Goal: Information Seeking & Learning: Learn about a topic

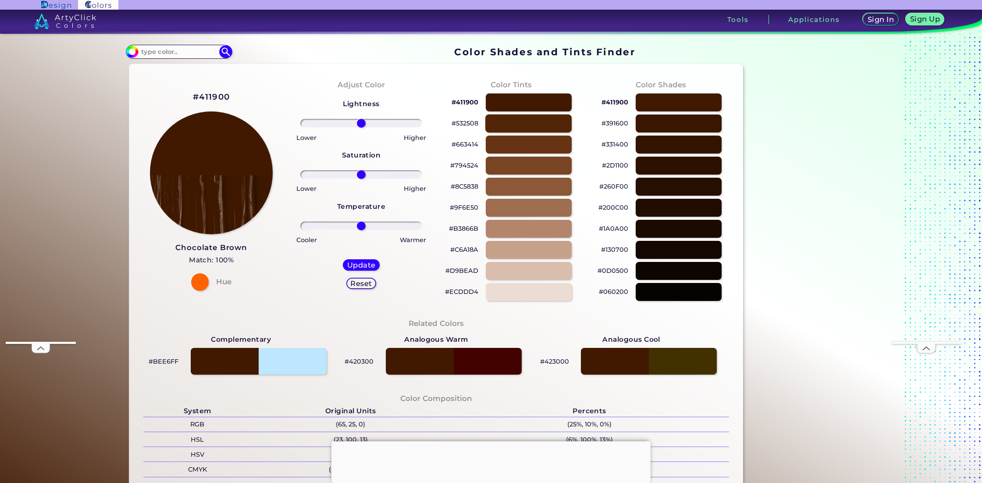
click at [509, 122] on div at bounding box center [529, 123] width 86 height 18
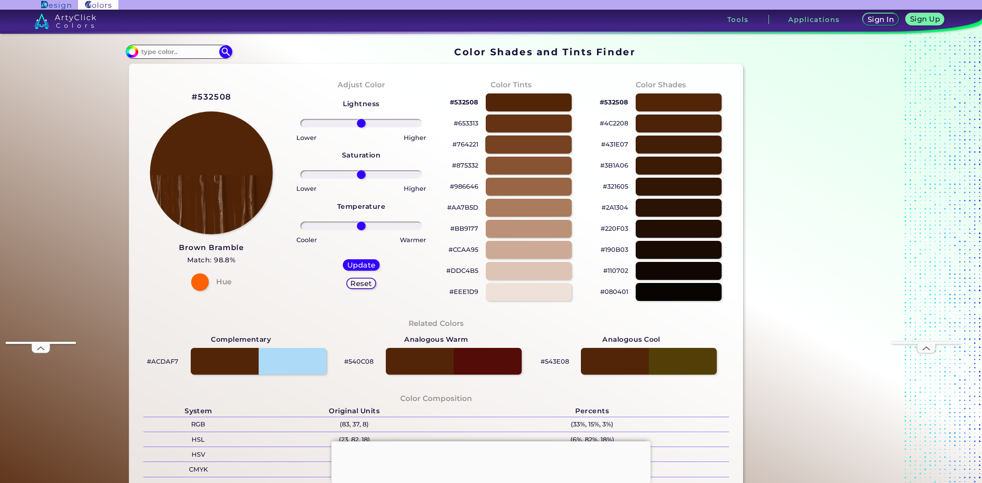
click at [511, 143] on div at bounding box center [529, 145] width 86 height 18
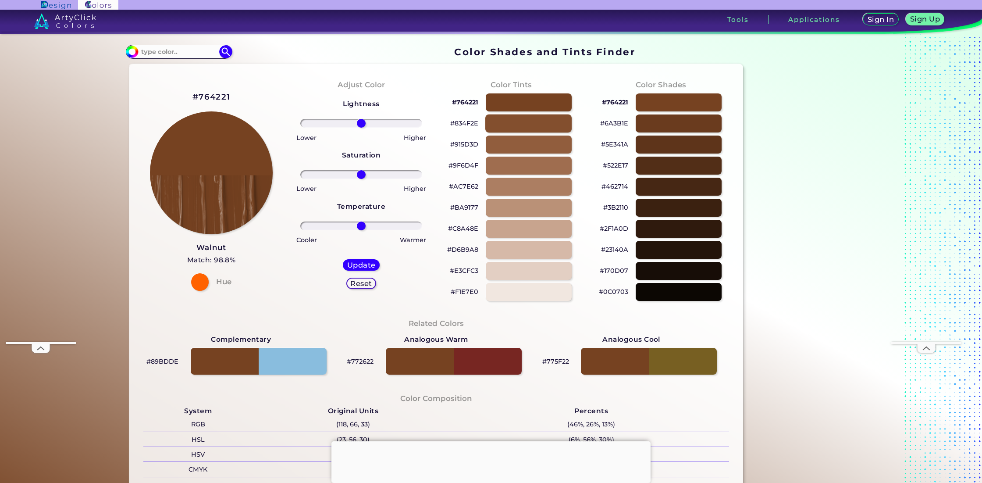
click at [516, 126] on div at bounding box center [529, 123] width 86 height 18
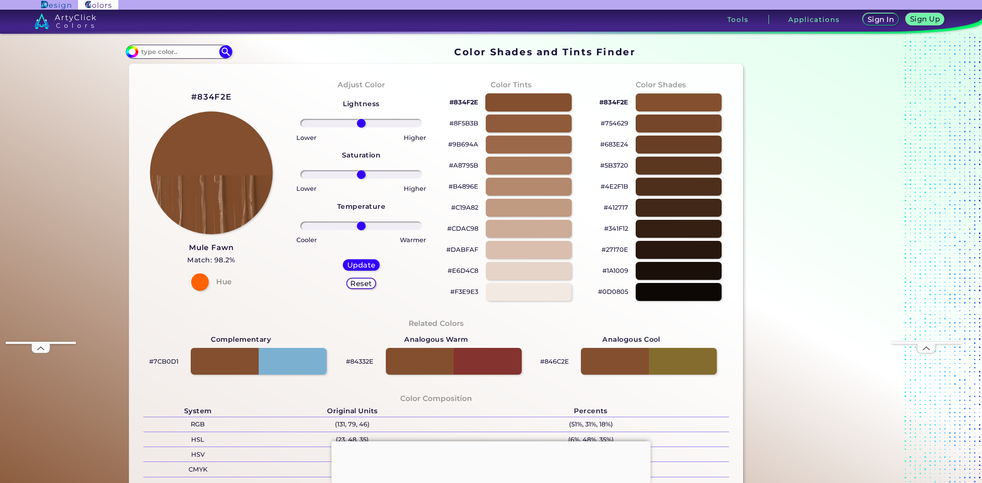
click at [521, 105] on div at bounding box center [529, 102] width 86 height 18
type input "#834f2e"
click at [157, 49] on input at bounding box center [179, 52] width 82 height 12
type input "cho"
click at [173, 99] on p "Milk Chocolate ◉" at bounding box center [168, 100] width 57 height 16
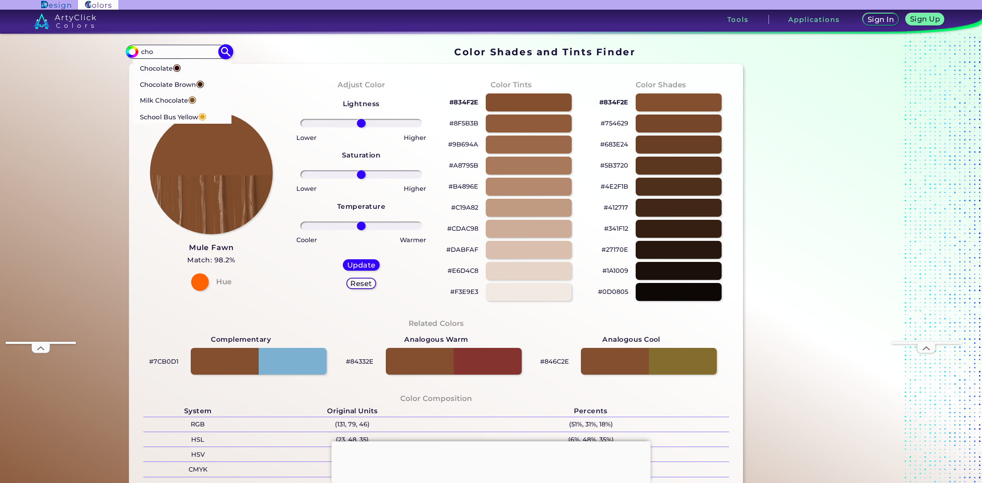
type input "#7f4e1e"
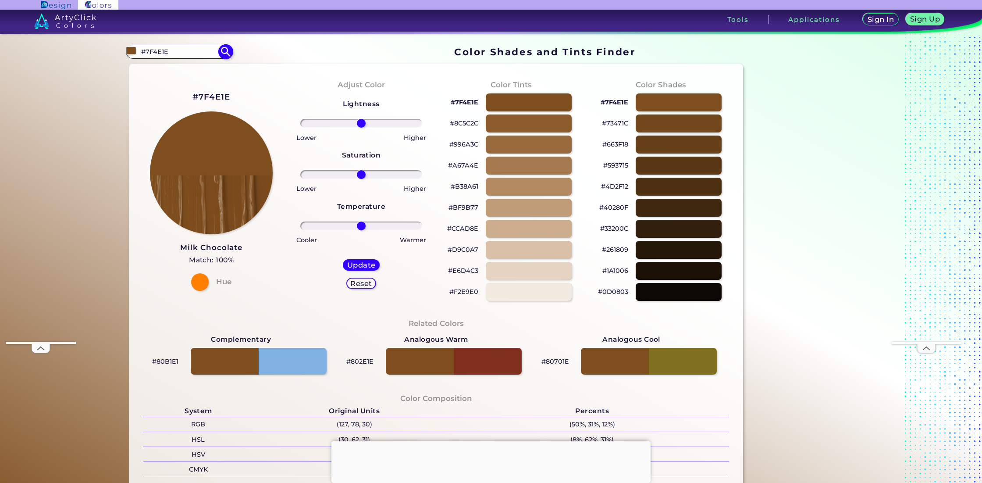
click at [192, 53] on input "#7F4E1E" at bounding box center [179, 52] width 82 height 12
type input "choco"
click at [163, 69] on p "Chocolate ◉" at bounding box center [160, 67] width 41 height 16
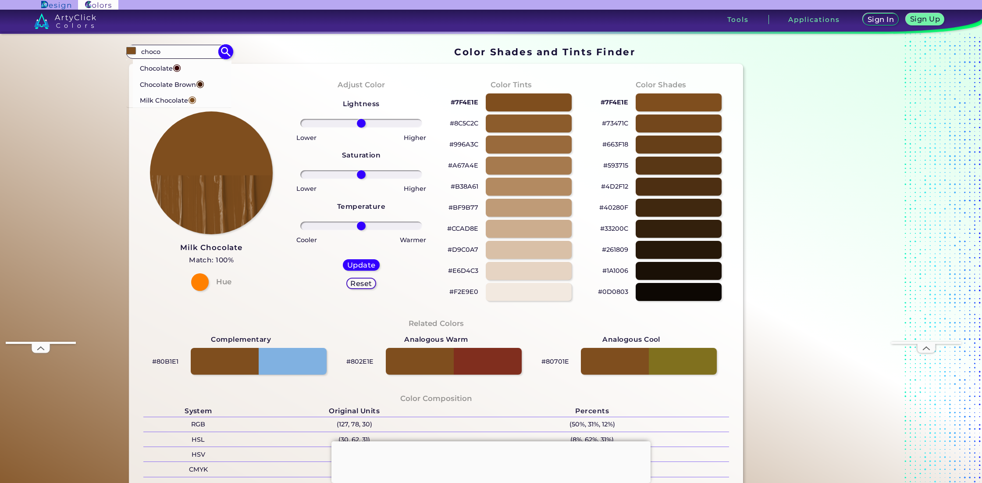
type input "#370202"
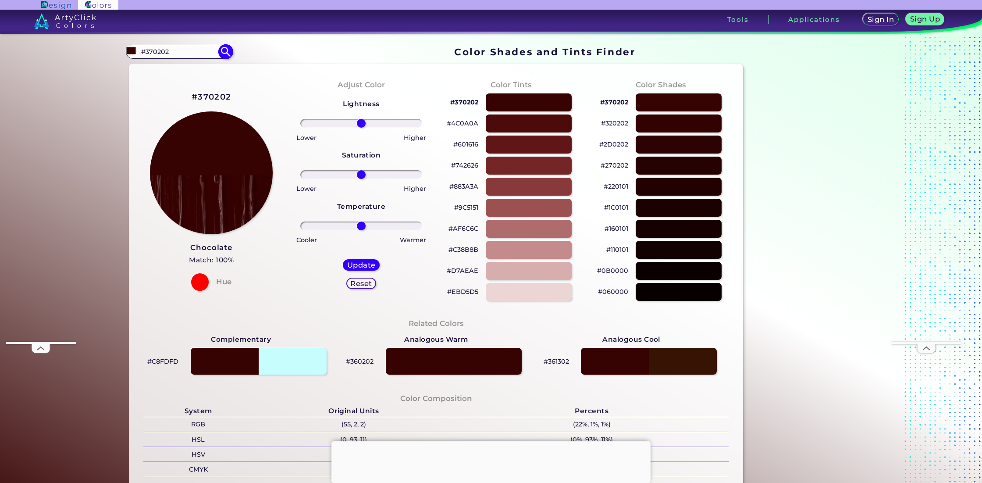
click at [177, 50] on input "#370202" at bounding box center [179, 52] width 82 height 12
type input "choco"
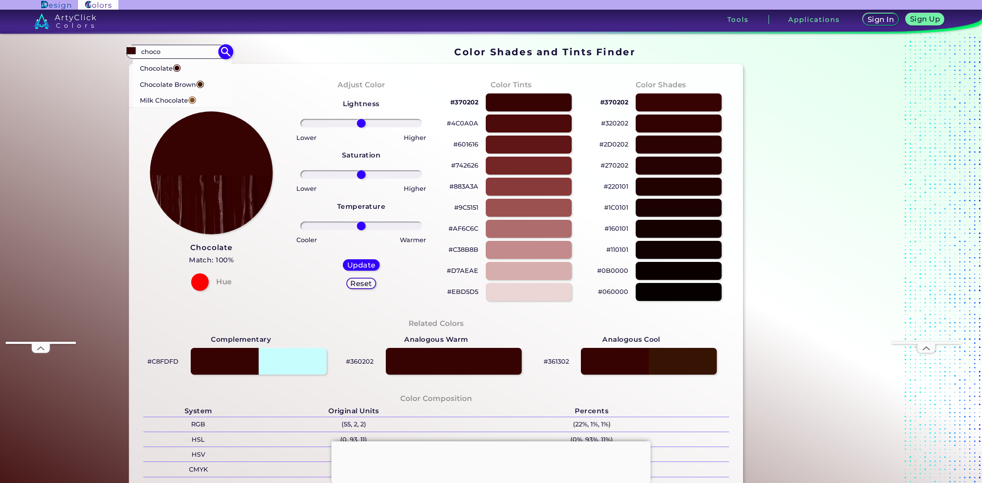
click at [178, 87] on p "Chocolate Brown ◉" at bounding box center [172, 83] width 64 height 16
type input "#411900"
